Goal: Task Accomplishment & Management: Manage account settings

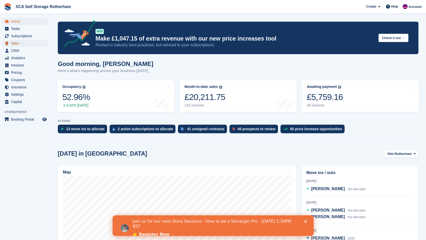
click at [30, 45] on span "Sites" at bounding box center [26, 43] width 30 height 7
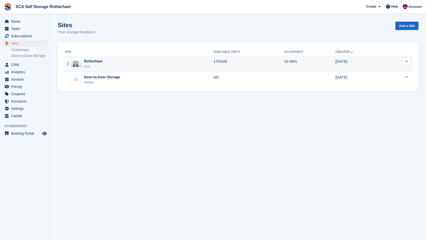
click at [114, 65] on div "Rotherham Live" at bounding box center [139, 64] width 149 height 10
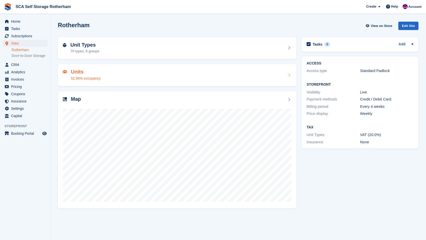
click at [117, 69] on div "Units 52.96% occupancy" at bounding box center [177, 75] width 229 height 12
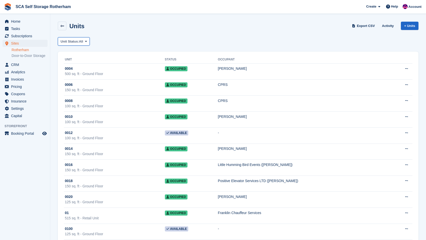
click at [89, 43] on button "Unit Status: All" at bounding box center [74, 41] width 32 height 8
click at [82, 86] on link "Overlocked" at bounding box center [82, 89] width 44 height 9
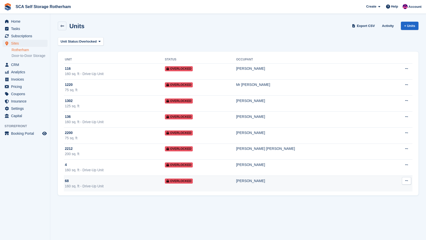
click at [148, 183] on div "160 sq. ft - Drive-Up Unit" at bounding box center [115, 185] width 100 height 5
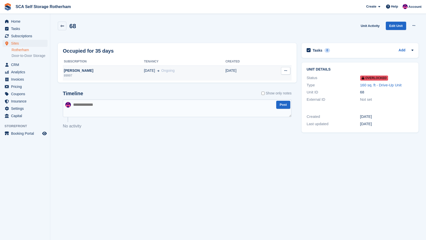
click at [232, 71] on td "[DATE]" at bounding box center [244, 72] width 38 height 15
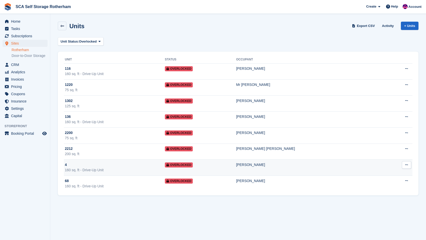
click at [126, 165] on div "4" at bounding box center [115, 164] width 100 height 5
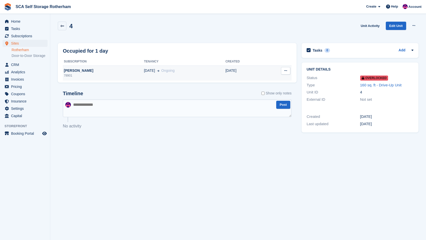
click at [181, 74] on td "[DATE] Ongoing" at bounding box center [184, 72] width 81 height 15
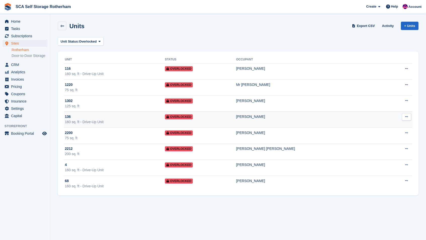
click at [138, 121] on div "160 sq. ft - Drive-Up Unit" at bounding box center [115, 121] width 100 height 5
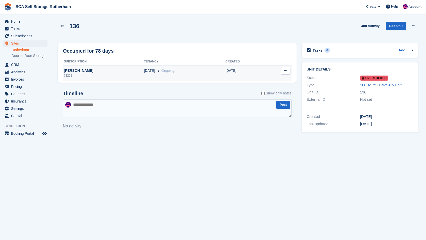
click at [176, 71] on div "03 Feb Ongoing" at bounding box center [184, 70] width 81 height 5
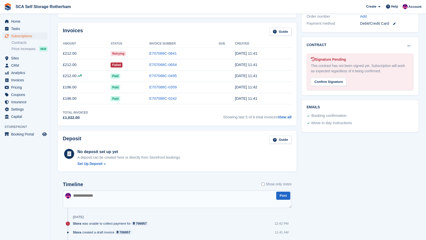
scroll to position [150, 0]
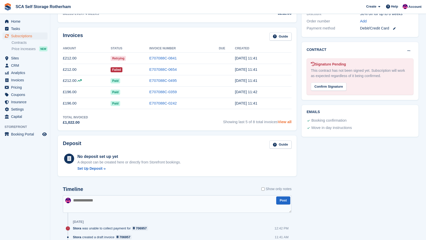
click at [284, 123] on link "View all" at bounding box center [285, 121] width 14 height 4
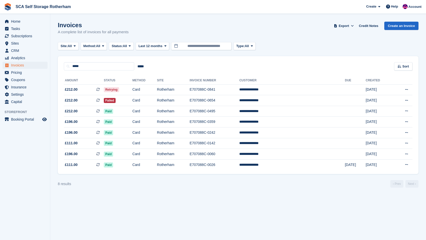
scroll to position [150, 0]
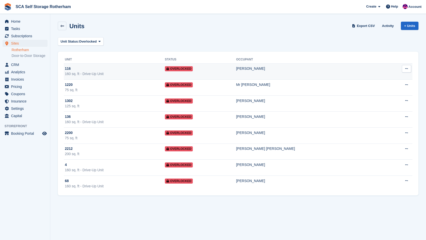
click at [151, 72] on div "160 sq. ft - Drive-Up Unit" at bounding box center [115, 73] width 100 height 5
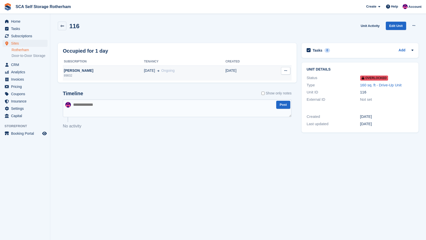
click at [239, 73] on td "[DATE]" at bounding box center [244, 72] width 38 height 15
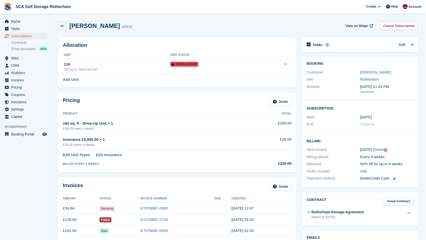
scroll to position [66, 0]
